Goal: Complete application form

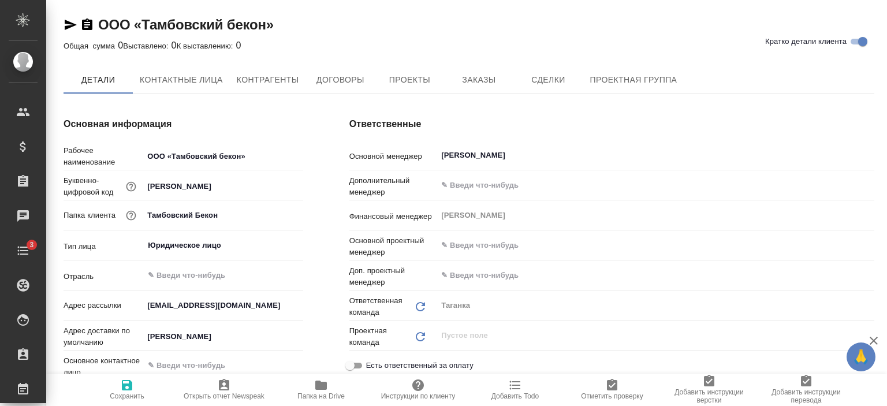
type input "(AU) Общество с ограниченной ответственностью "АЛС""
type textarea "x"
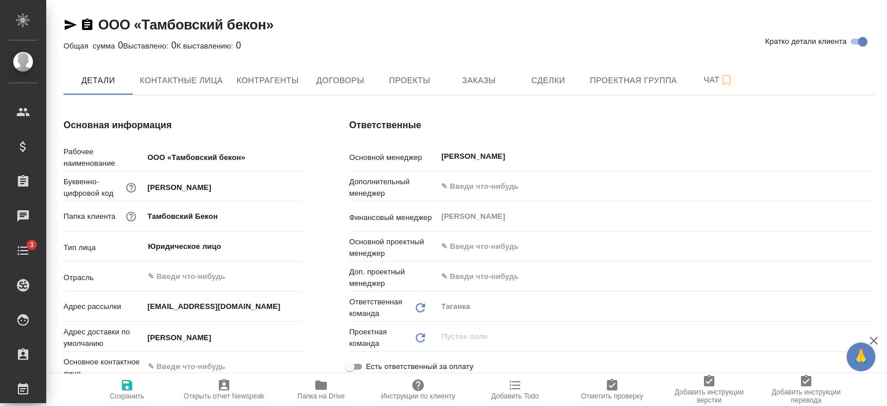
type textarea "x"
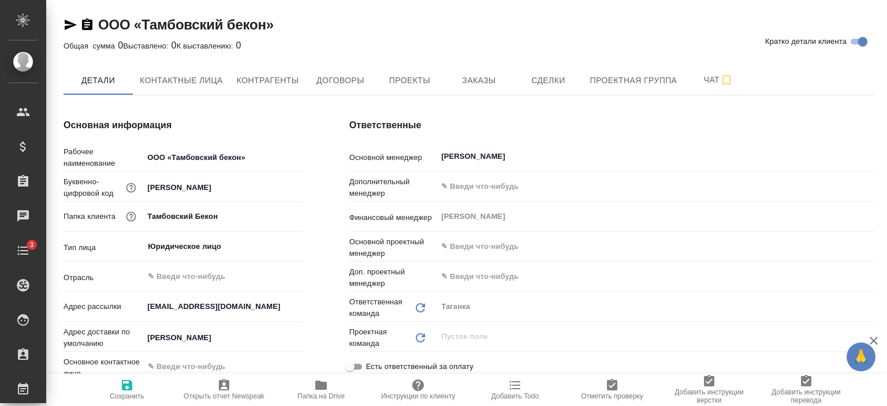
type textarea "x"
